Goal: Task Accomplishment & Management: Complete application form

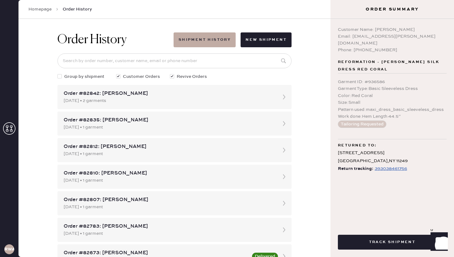
click at [8, 129] on icon at bounding box center [9, 128] width 12 height 12
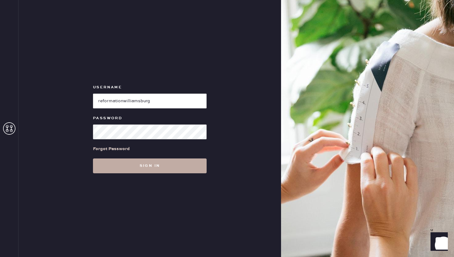
click at [117, 167] on button "Sign in" at bounding box center [150, 165] width 114 height 15
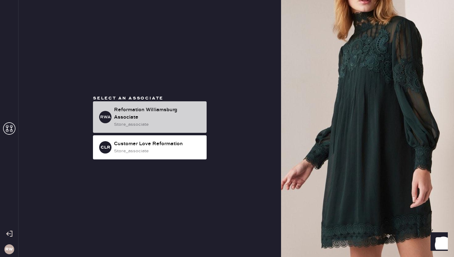
click at [137, 109] on div "Reformation Williamsburg Associate" at bounding box center [158, 113] width 88 height 15
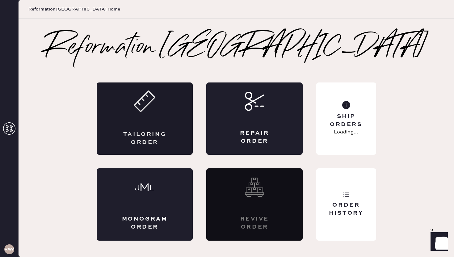
click at [148, 116] on div "Tailoring Order" at bounding box center [145, 118] width 96 height 72
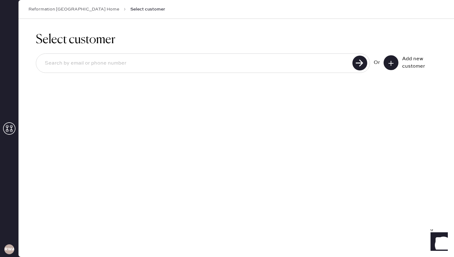
click at [182, 67] on input at bounding box center [195, 63] width 311 height 14
click at [391, 61] on use at bounding box center [390, 63] width 5 height 5
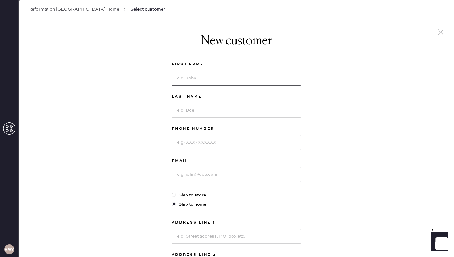
click at [279, 77] on input at bounding box center [236, 78] width 129 height 15
type input "m"
type input "[PERSON_NAME]"
click at [254, 112] on input at bounding box center [236, 110] width 129 height 15
